Goal: Transaction & Acquisition: Purchase product/service

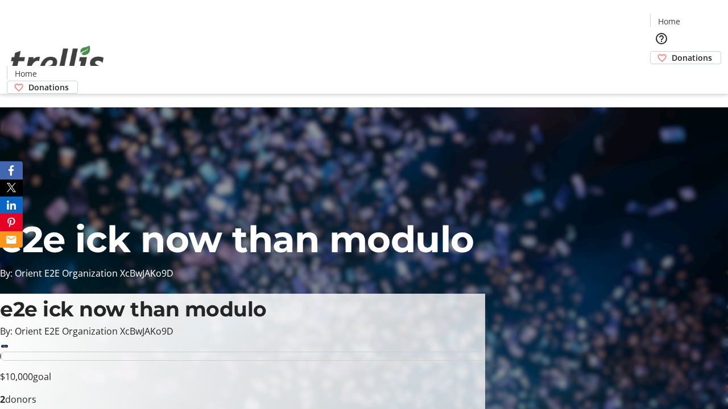
click at [672, 52] on span "Donations" at bounding box center [692, 58] width 40 height 12
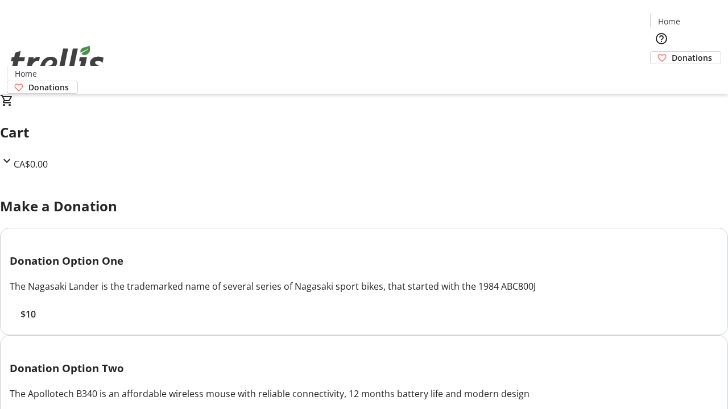
click at [36, 321] on span "$10" at bounding box center [27, 315] width 15 height 14
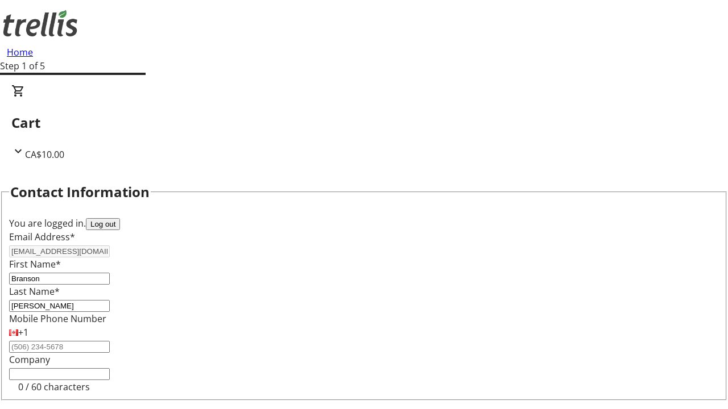
select select "CA"
type input "[STREET_ADDRESS][PERSON_NAME]"
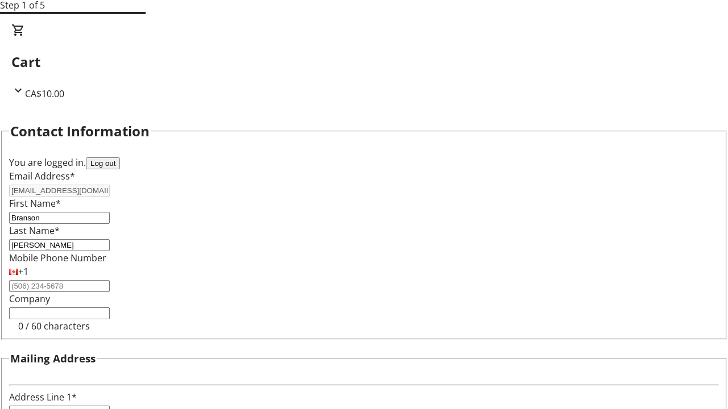
type input "Kelowna"
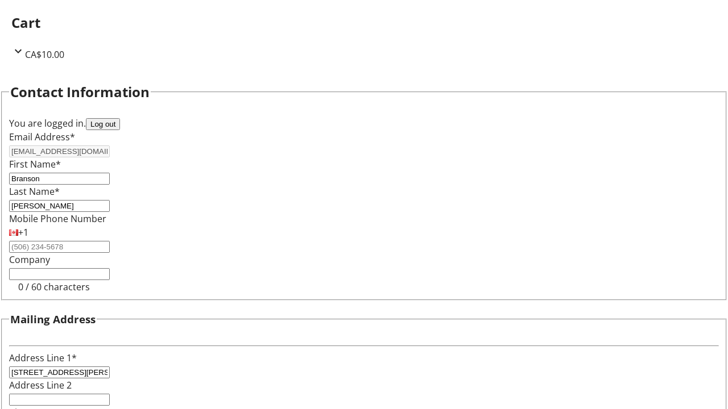
select select "BC"
type input "Kelowna"
type input "V1Y 0C2"
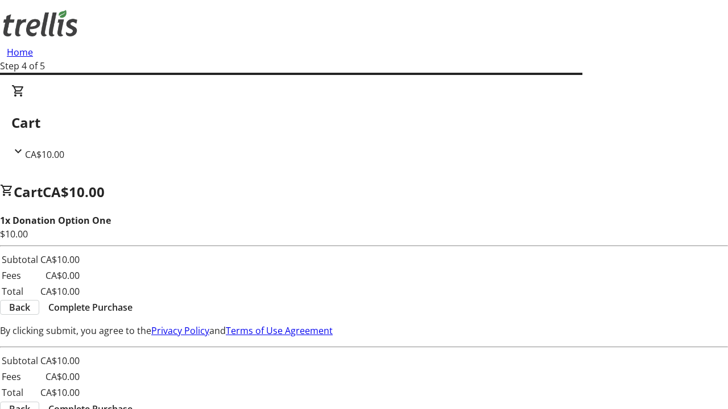
click at [132, 301] on span "Complete Purchase" at bounding box center [90, 308] width 84 height 14
